Goal: Information Seeking & Learning: Learn about a topic

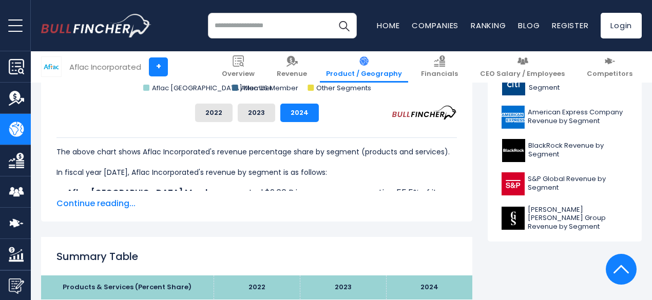
scroll to position [513, 0]
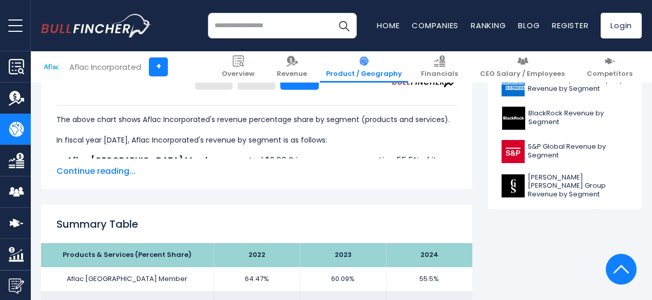
click at [116, 169] on span "Continue reading..." at bounding box center [256, 171] width 400 height 12
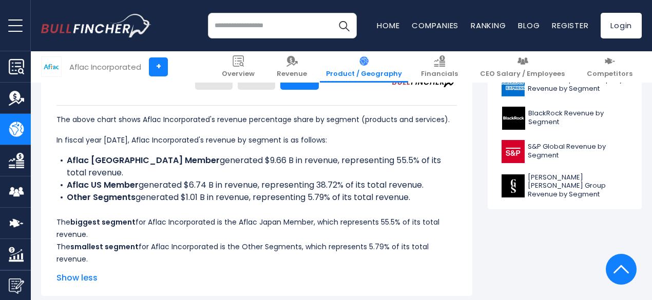
click at [167, 162] on div "The above chart shows Aflac Incorporated's revenue percentage share by segment …" at bounding box center [256, 185] width 400 height 160
click at [316, 230] on div "The above chart shows Aflac Incorporated's revenue percentage share by segment …" at bounding box center [256, 185] width 400 height 160
click at [201, 126] on p "The above chart shows Aflac Incorporated's revenue percentage share by segment …" at bounding box center [256, 119] width 400 height 12
click at [282, 143] on div "The above chart shows Aflac Incorporated's revenue percentage share by segment …" at bounding box center [256, 185] width 400 height 160
click at [300, 181] on li "Aflac US Member generated $6.74 B in revenue, representing 38.72% of its total …" at bounding box center [256, 185] width 400 height 12
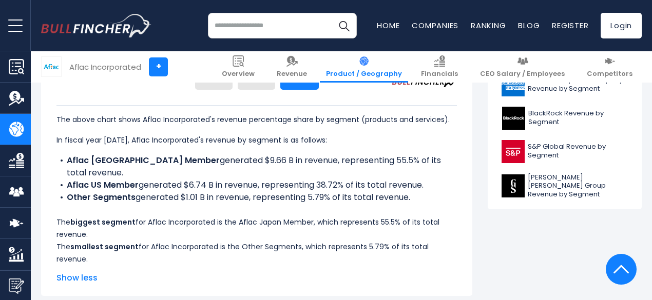
click at [329, 218] on div "The above chart shows Aflac Incorporated's revenue percentage share by segment …" at bounding box center [256, 185] width 400 height 160
click at [376, 192] on li "Other Segments generated $1.01 B in revenue, representing 5.79% of its total re…" at bounding box center [256, 197] width 400 height 12
click at [425, 181] on li "Aflac US Member generated $6.74 B in revenue, representing 38.72% of its total …" at bounding box center [256, 185] width 400 height 12
click at [379, 146] on p "In fiscal year [DATE], Aflac Incorporated's revenue by segment is as follows:" at bounding box center [256, 140] width 400 height 12
click at [318, 220] on div "The above chart shows Aflac Incorporated's revenue percentage share by segment …" at bounding box center [256, 185] width 400 height 160
